Goal: Transaction & Acquisition: Purchase product/service

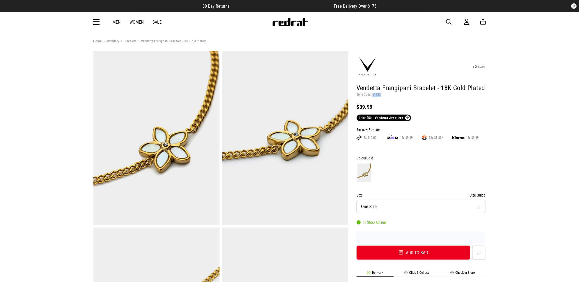
click at [291, 23] on img at bounding box center [290, 22] width 36 height 8
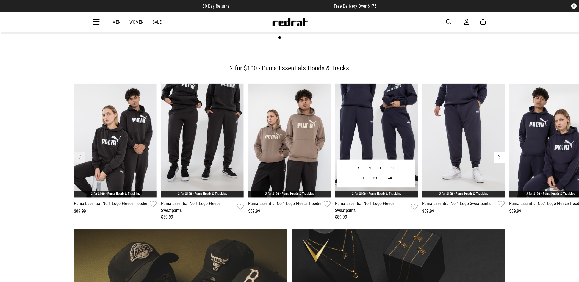
scroll to position [275, 0]
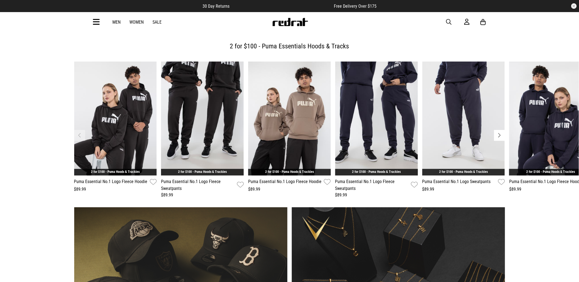
click at [496, 130] on button "Next slide" at bounding box center [499, 135] width 11 height 11
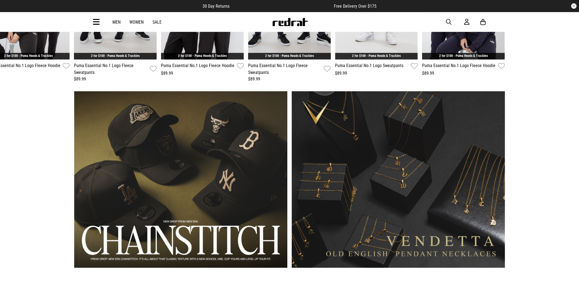
scroll to position [458, 0]
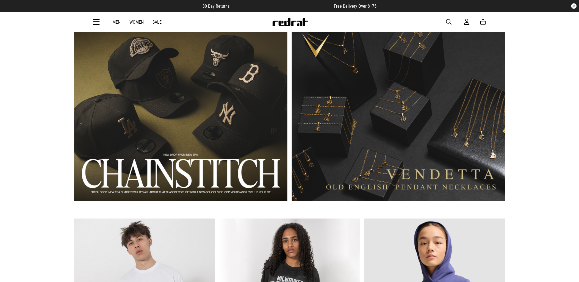
click at [423, 92] on link "2 / 2" at bounding box center [398, 112] width 213 height 176
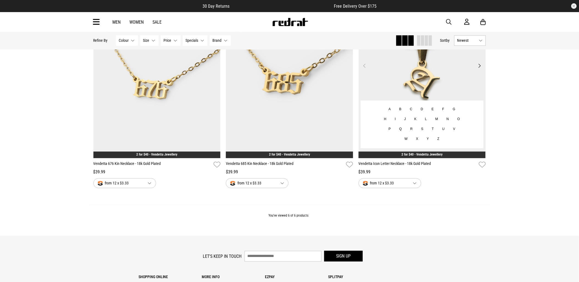
click at [403, 77] on img at bounding box center [421, 69] width 127 height 178
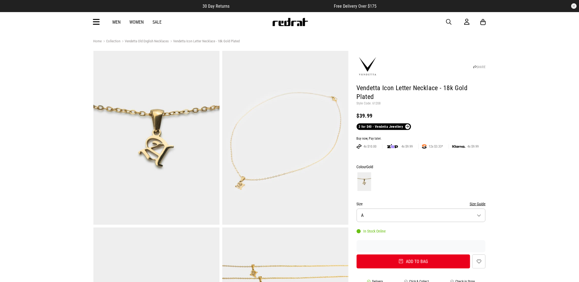
click at [408, 216] on button "Size A" at bounding box center [421, 214] width 129 height 13
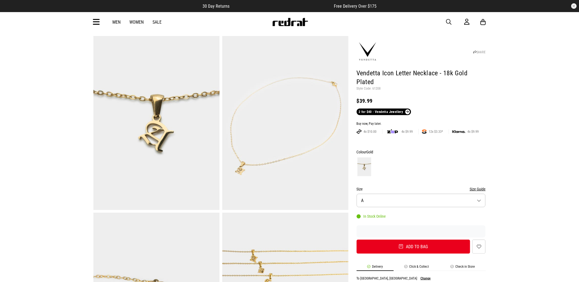
click at [422, 201] on button "Size A" at bounding box center [421, 200] width 129 height 13
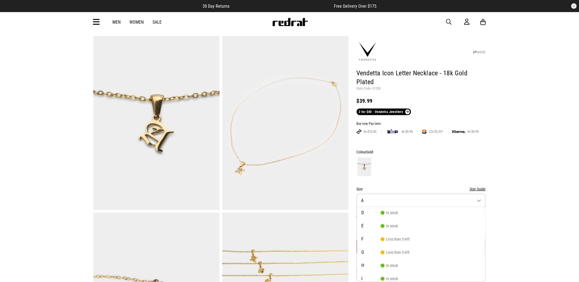
scroll to position [61, 0]
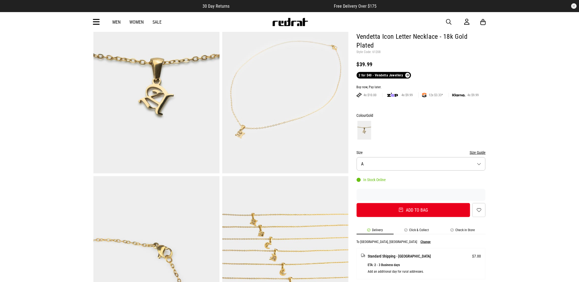
scroll to position [0, 0]
